Goal: Task Accomplishment & Management: Manage account settings

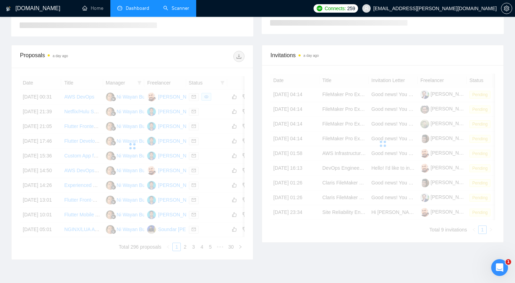
click at [171, 5] on link "Scanner" at bounding box center [176, 8] width 26 height 6
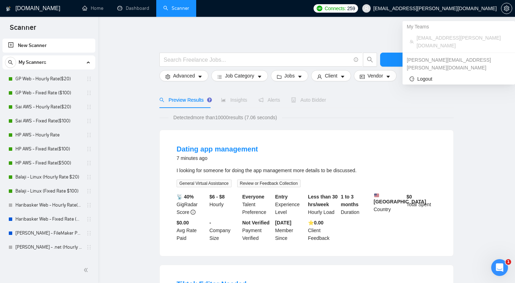
click at [438, 5] on span "[EMAIL_ADDRESS][PERSON_NAME][DOMAIN_NAME]" at bounding box center [429, 8] width 143 height 22
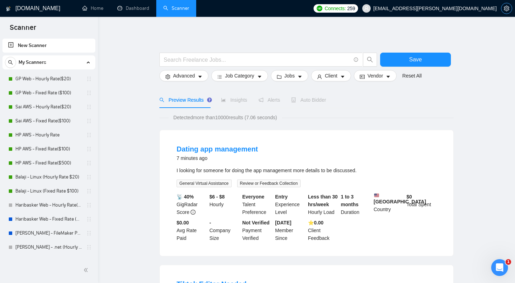
click at [503, 8] on span "setting" at bounding box center [506, 9] width 11 height 6
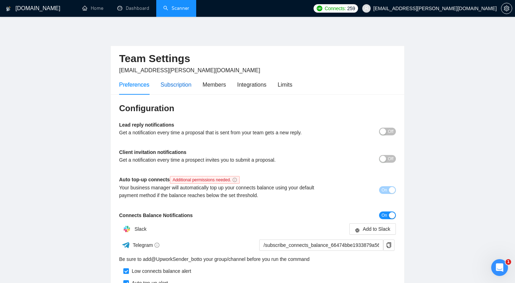
click at [173, 84] on div "Subscription" at bounding box center [175, 84] width 31 height 9
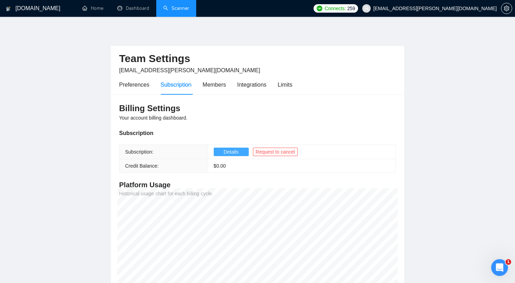
click at [235, 152] on span "Details" at bounding box center [230, 152] width 15 height 8
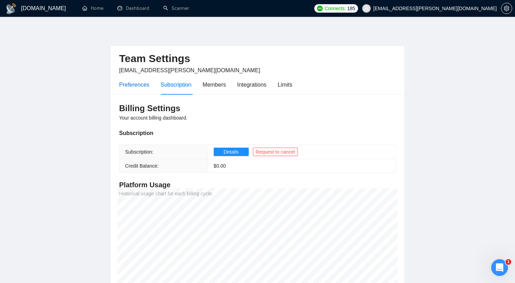
click at [144, 82] on div "Preferences" at bounding box center [134, 84] width 30 height 9
click at [239, 152] on button "Details" at bounding box center [231, 151] width 35 height 8
